Goal: Information Seeking & Learning: Learn about a topic

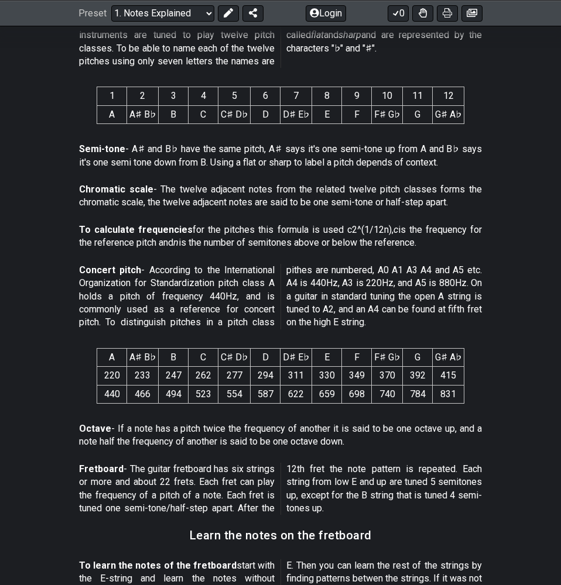
scroll to position [554, 0]
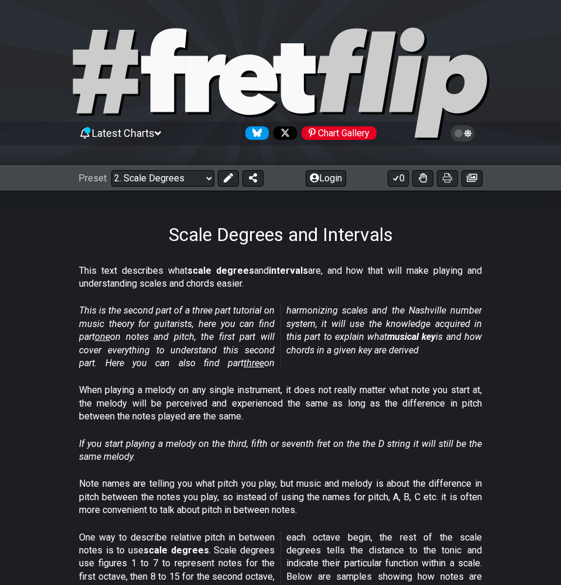
scroll to position [28, 0]
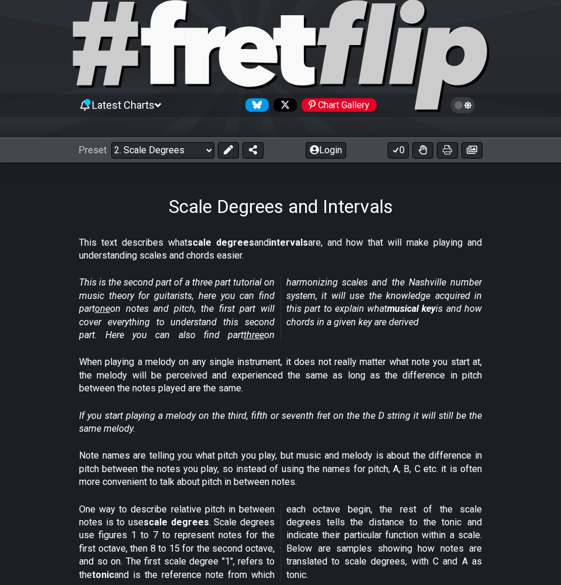
click at [170, 162] on div "Preset Welcome to #fretflip! Initial Preset Custom Preset Minor Pentatonic Majo…" at bounding box center [280, 151] width 561 height 26
select select "/scale-degrees-and-intervals"
select select "C"
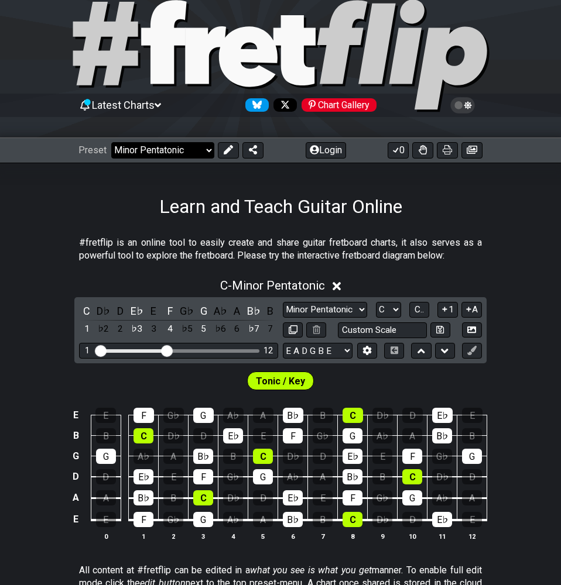
select select "/welcome"
select select "C"
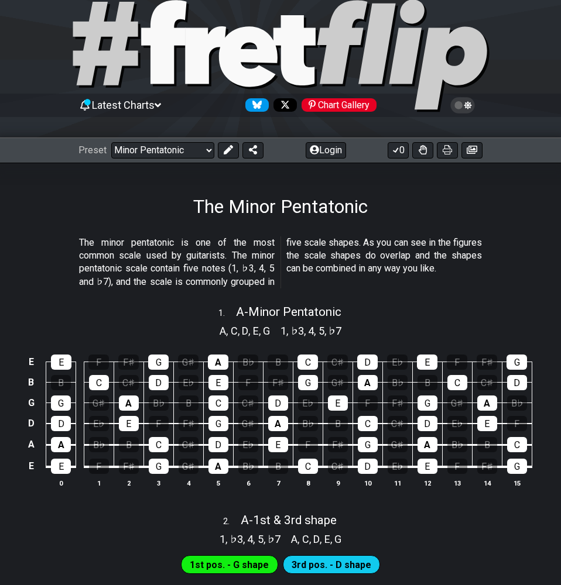
select select "/guitar-scales"
select select "C"
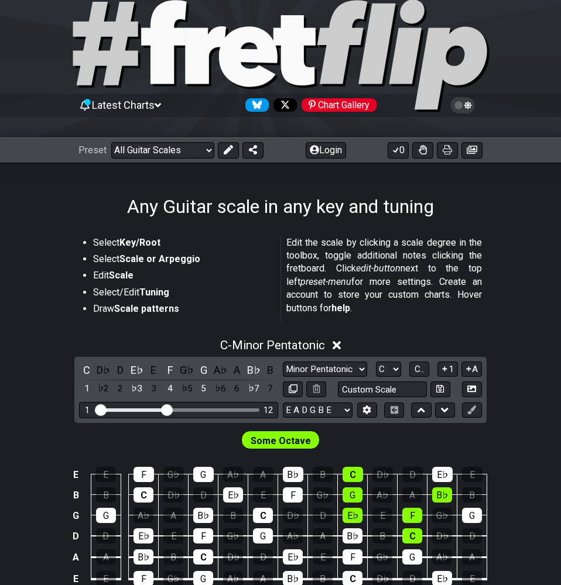
click at [170, 163] on div "Any Guitar scale in any key and tuning" at bounding box center [280, 190] width 561 height 55
select select "/musical-notes-explained"
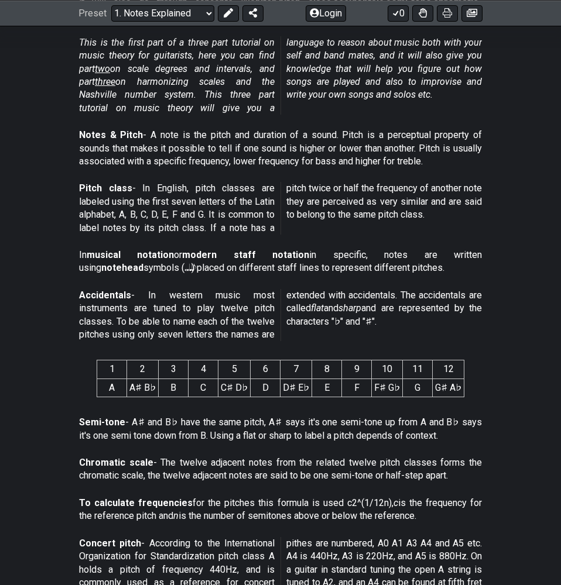
scroll to position [322, 0]
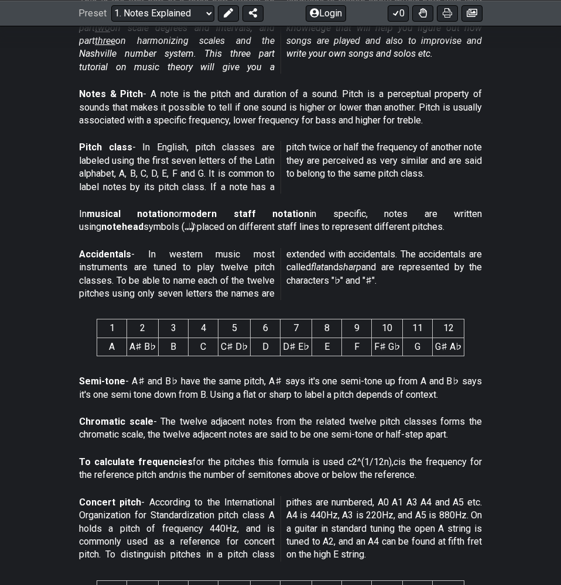
drag, startPoint x: 119, startPoint y: 225, endPoint x: 143, endPoint y: 224, distance: 24.0
click at [142, 224] on p "In musical notation or modern staff notation in specific, notes are written usi…" at bounding box center [280, 221] width 403 height 26
drag, startPoint x: 143, startPoint y: 224, endPoint x: 123, endPoint y: 223, distance: 19.3
click at [123, 223] on p "In musical notation or modern staff notation in specific, notes are written usi…" at bounding box center [280, 221] width 403 height 26
drag, startPoint x: 99, startPoint y: 222, endPoint x: 187, endPoint y: 229, distance: 88.0
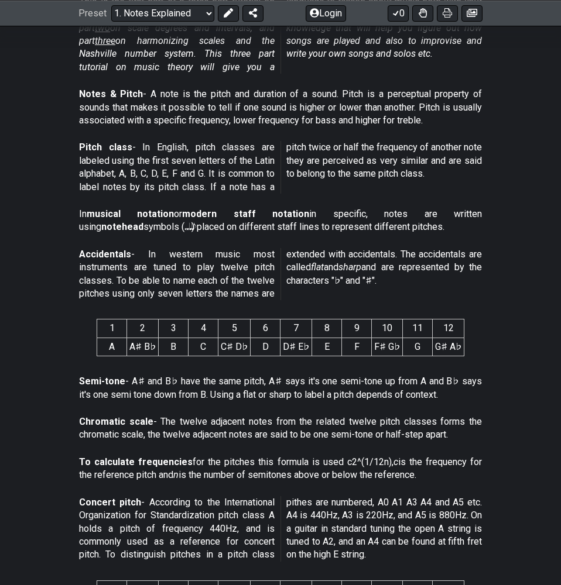
click at [187, 229] on p "In musical notation or modern staff notation in specific, notes are written usi…" at bounding box center [280, 221] width 403 height 26
click at [242, 252] on p "Accidentals - In western music most instruments are tuned to play twelve pitch …" at bounding box center [280, 274] width 403 height 53
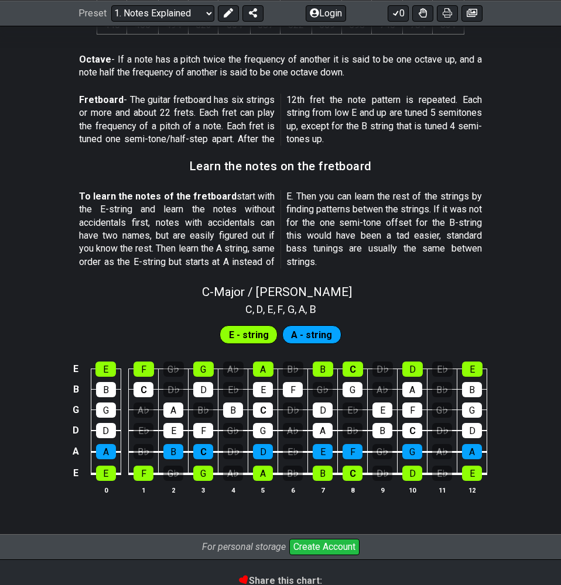
scroll to position [924, 0]
click at [107, 362] on div "E" at bounding box center [105, 369] width 20 height 15
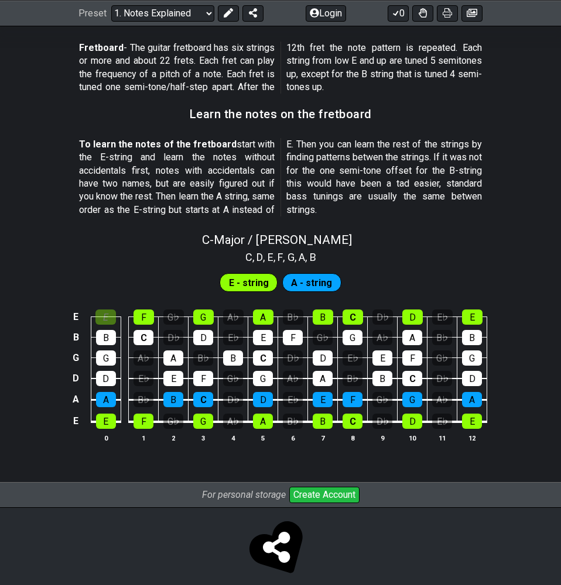
scroll to position [976, 0]
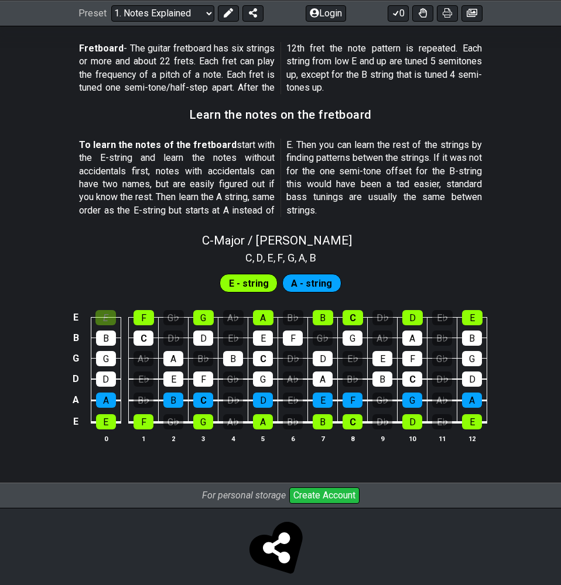
click at [108, 331] on div "B" at bounding box center [106, 338] width 20 height 15
click at [107, 310] on div "E" at bounding box center [105, 317] width 20 height 15
click at [183, 310] on div "G♭" at bounding box center [173, 317] width 20 height 15
click at [181, 310] on div "G♭" at bounding box center [173, 317] width 20 height 15
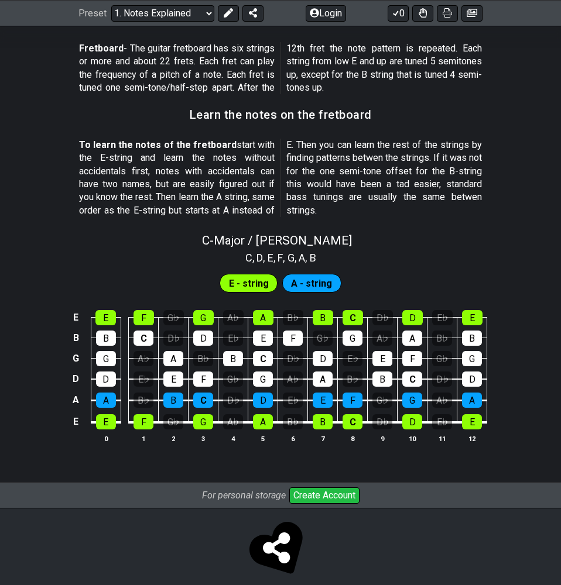
click at [181, 310] on div "G♭" at bounding box center [173, 317] width 20 height 15
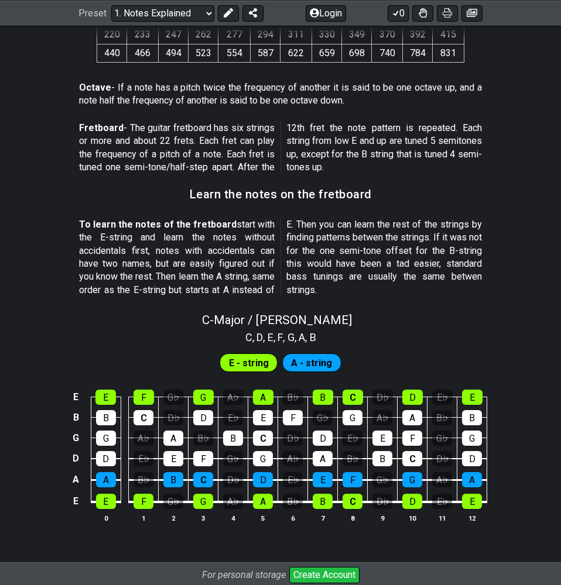
scroll to position [896, 0]
click at [228, 390] on div "A♭" at bounding box center [233, 397] width 20 height 15
click at [235, 410] on div "E♭" at bounding box center [233, 417] width 20 height 15
click at [235, 390] on div "A♭" at bounding box center [233, 397] width 20 height 15
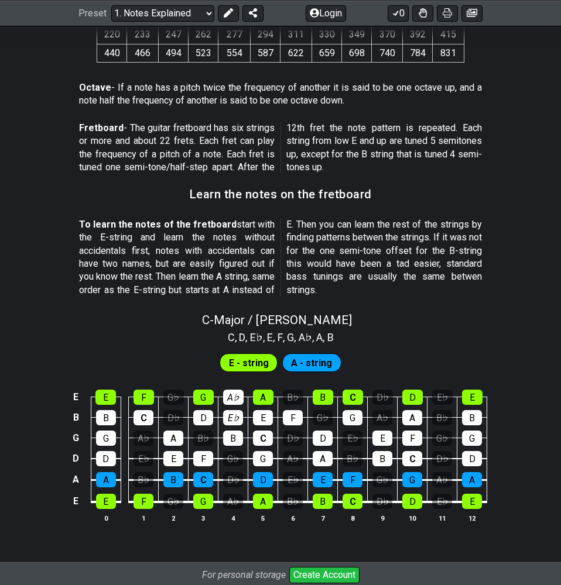
click at [235, 390] on div "A♭" at bounding box center [233, 397] width 20 height 15
click at [230, 410] on div "E♭" at bounding box center [233, 417] width 20 height 15
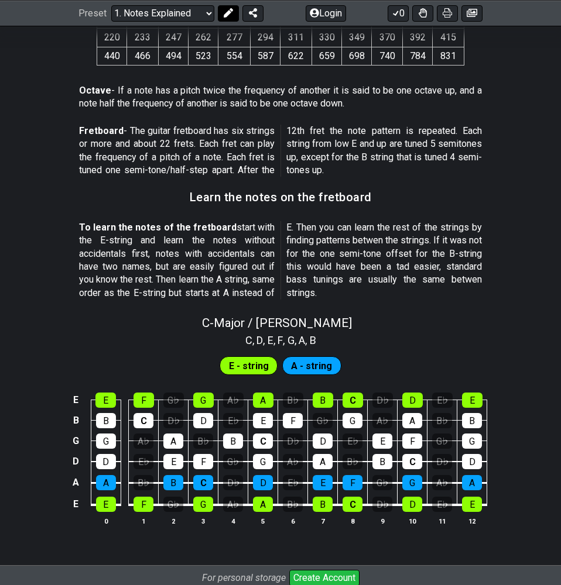
click at [232, 15] on button at bounding box center [228, 13] width 21 height 16
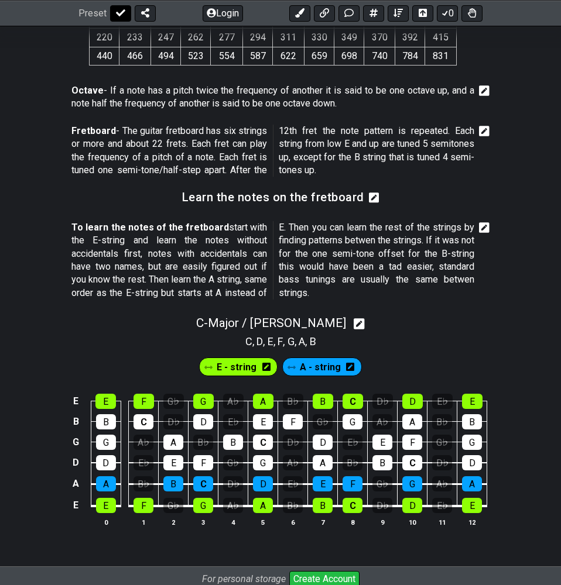
click at [118, 15] on icon at bounding box center [120, 12] width 9 height 7
select select "/musical-notes-explained"
